Goal: Task Accomplishment & Management: Manage account settings

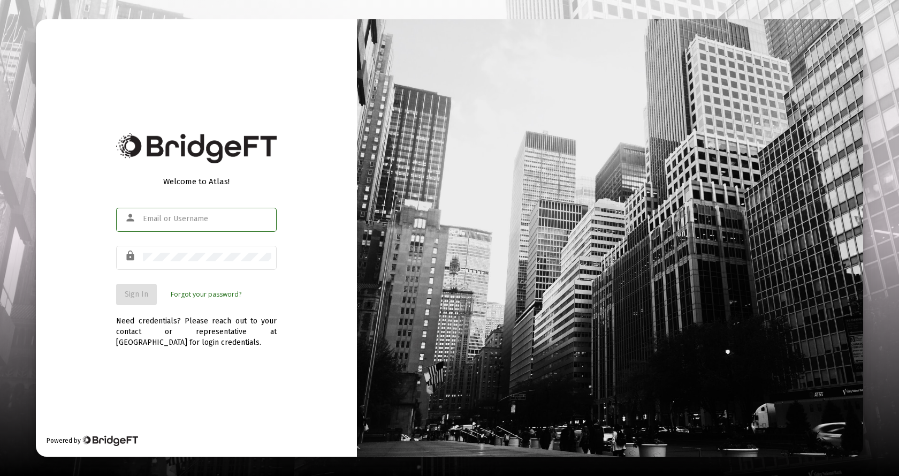
type input "[EMAIL_ADDRESS][DOMAIN_NAME]"
click at [139, 291] on span "Sign In" at bounding box center [137, 294] width 24 height 9
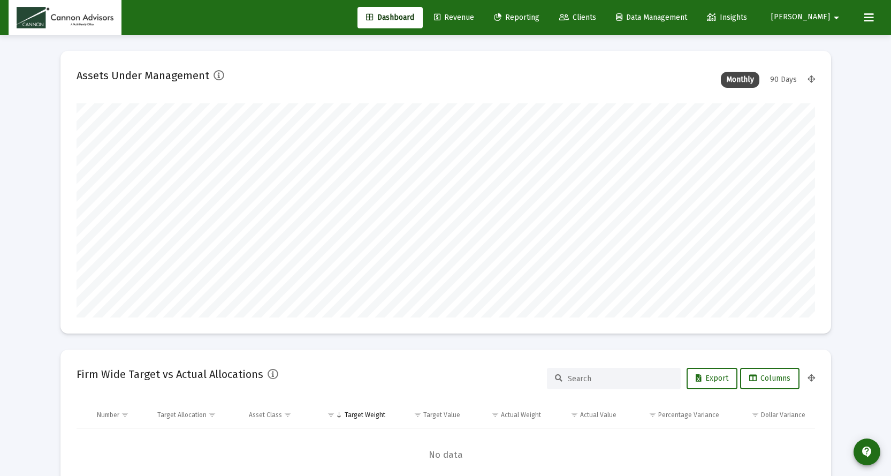
scroll to position [214, 398]
type input "[DATE]"
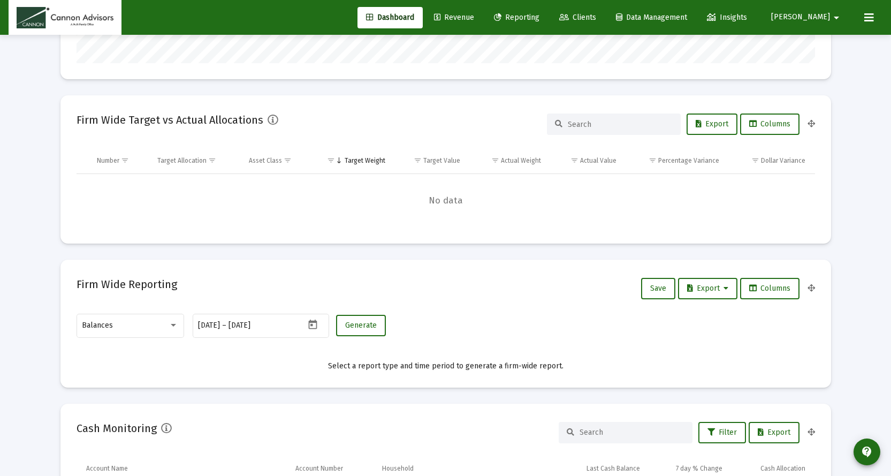
scroll to position [0, 0]
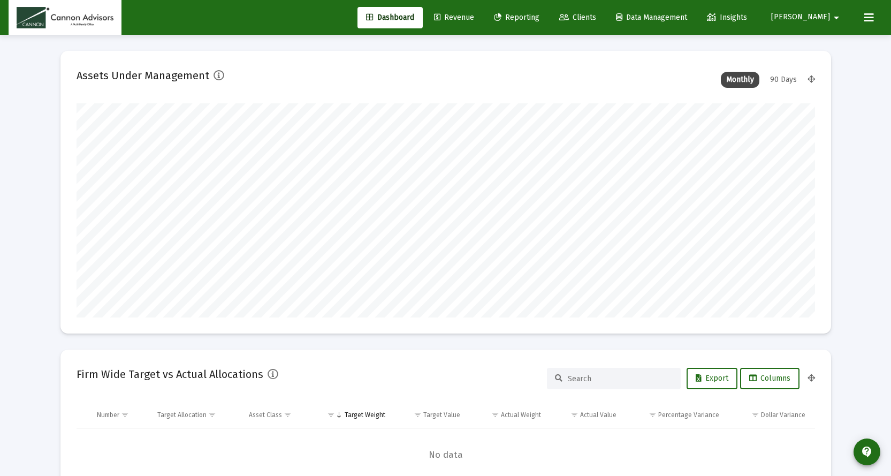
click at [474, 14] on span "Revenue" at bounding box center [454, 17] width 40 height 9
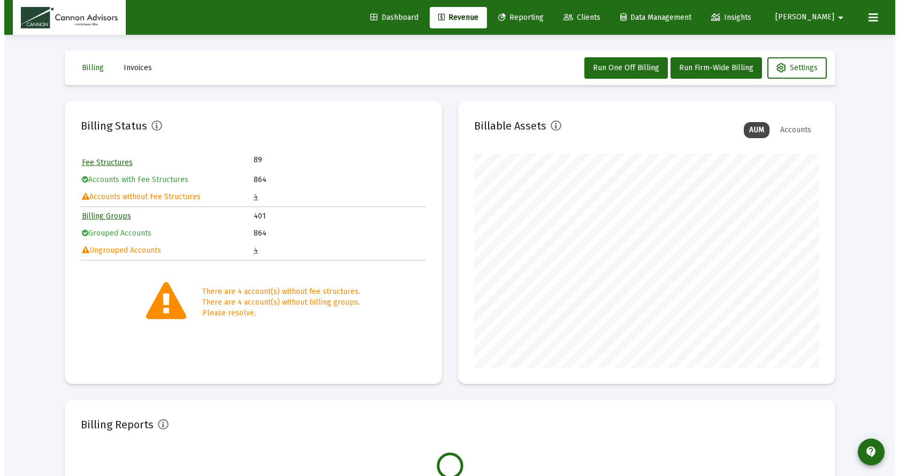
scroll to position [214, 345]
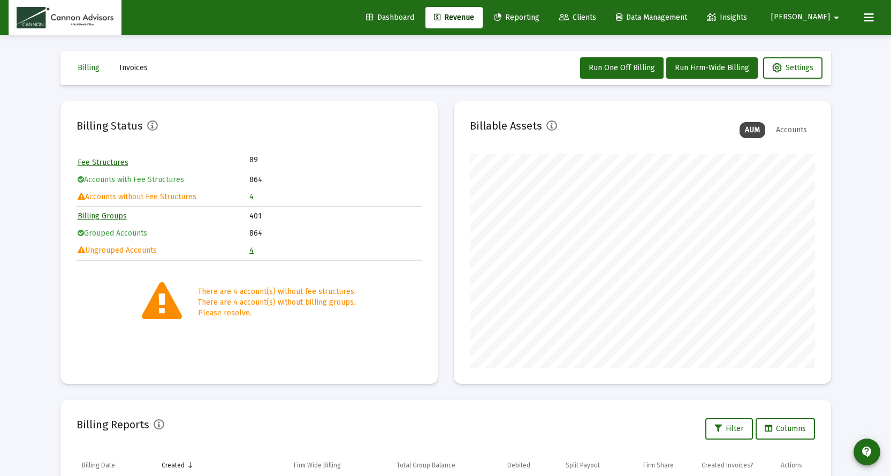
click at [250, 198] on link "4" at bounding box center [251, 196] width 4 height 9
